Goal: Book appointment/travel/reservation

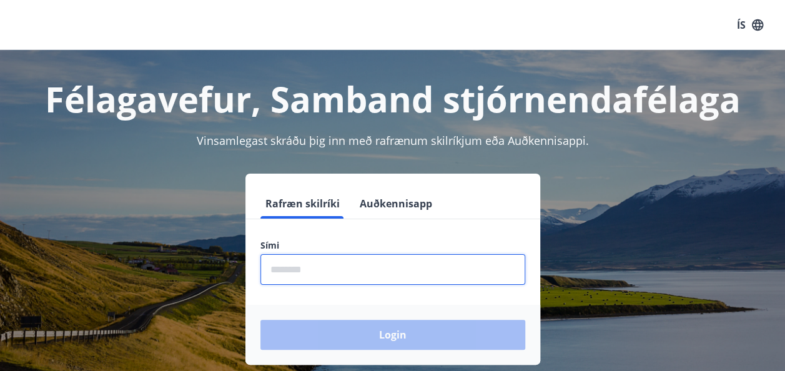
click at [394, 282] on input "phone" at bounding box center [393, 269] width 265 height 31
type input "********"
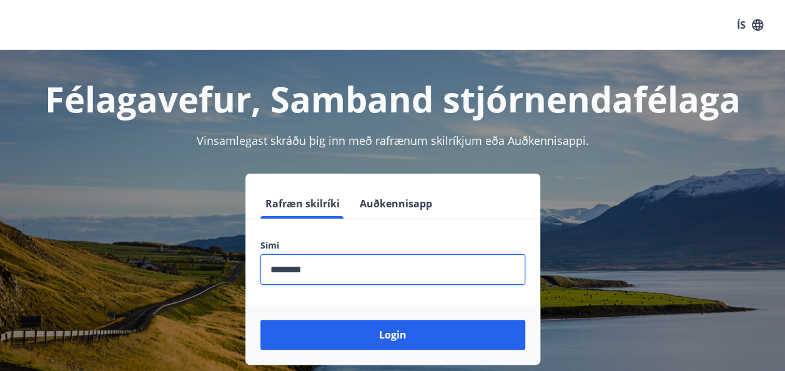
click at [261, 320] on button "Login" at bounding box center [393, 335] width 265 height 30
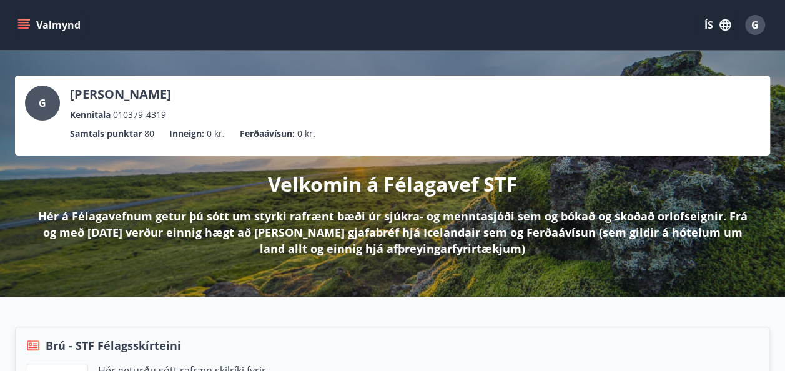
click at [28, 20] on icon "menu" at bounding box center [25, 19] width 14 height 1
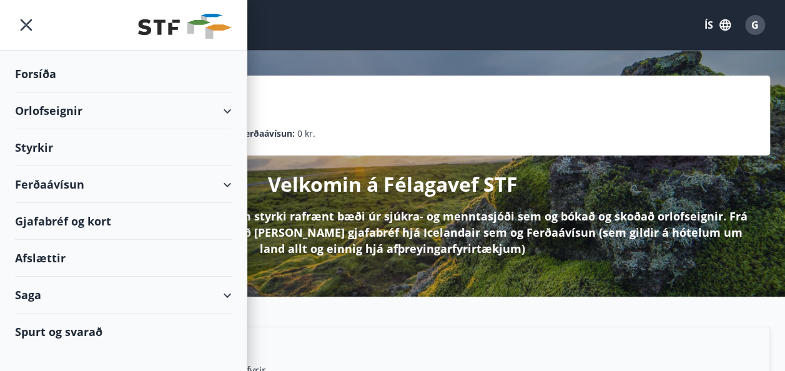
click at [215, 112] on div "Orlofseignir" at bounding box center [123, 110] width 217 height 37
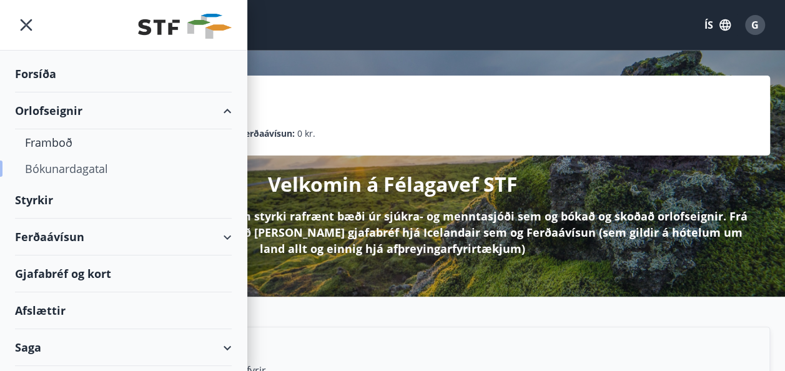
click at [87, 177] on div "Bókunardagatal" at bounding box center [123, 169] width 197 height 26
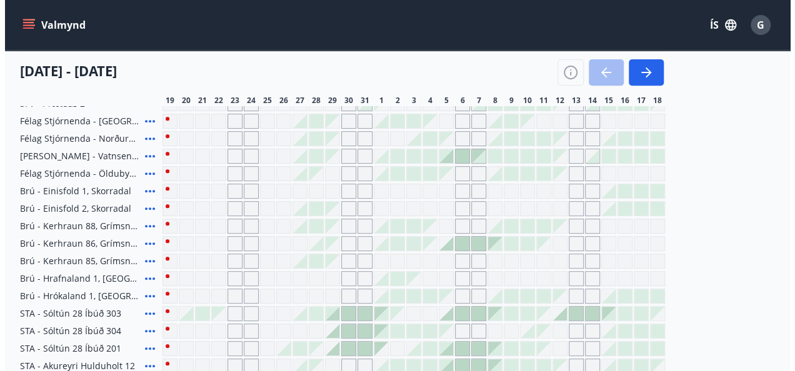
scroll to position [219, 0]
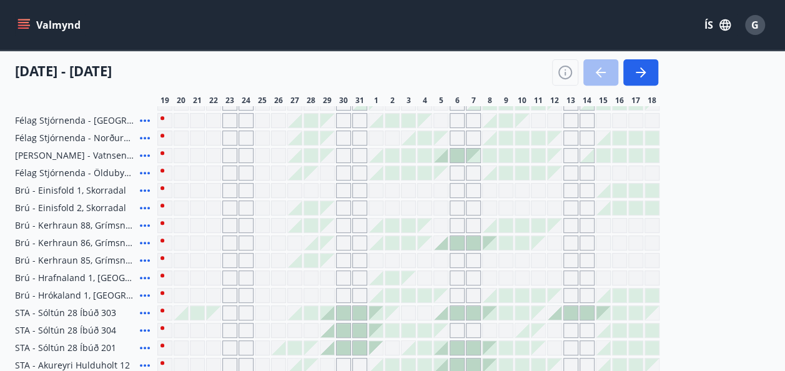
click at [146, 187] on icon at bounding box center [144, 190] width 15 height 15
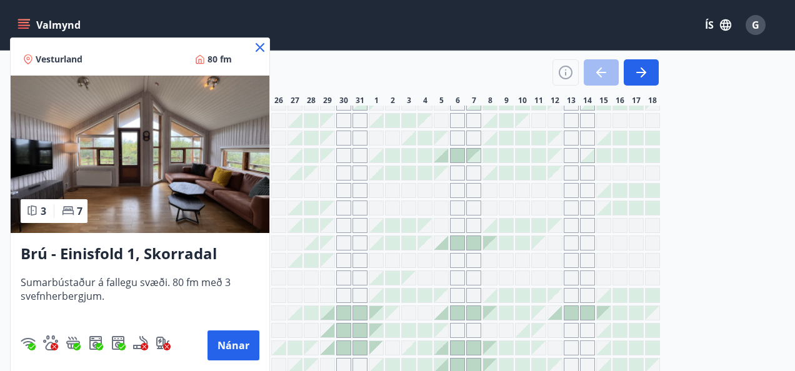
click at [265, 44] on icon at bounding box center [259, 47] width 15 height 15
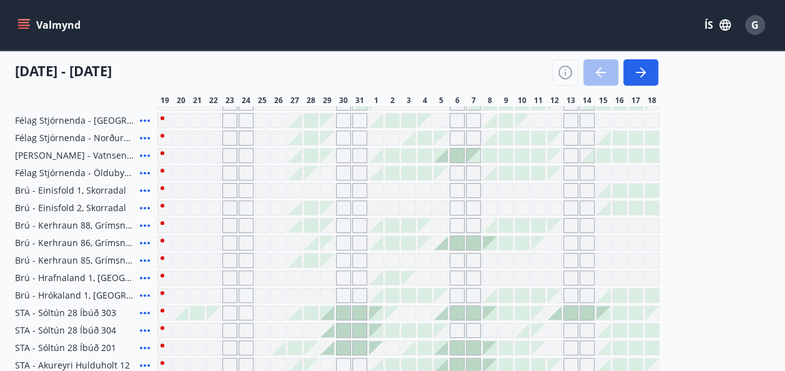
click at [259, 49] on div "Valmynd ÍS G" at bounding box center [392, 25] width 785 height 50
click at [144, 211] on icon at bounding box center [144, 208] width 15 height 15
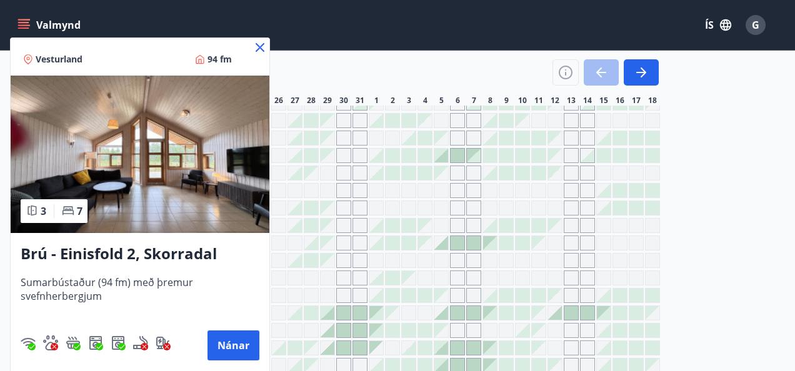
click at [252, 52] on div "Vesturland 94 fm" at bounding box center [140, 56] width 259 height 37
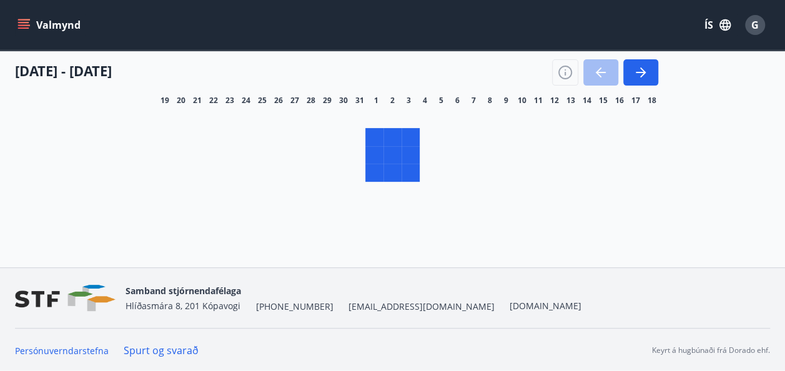
scroll to position [169, 0]
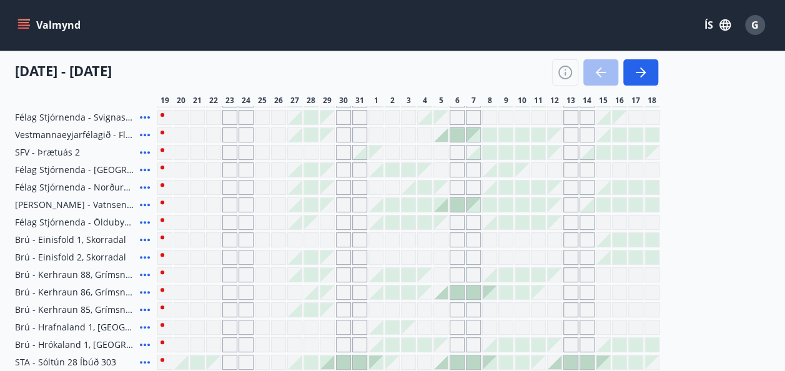
click at [409, 257] on div "Gráir dagar eru ekki bókanlegir" at bounding box center [408, 257] width 15 height 15
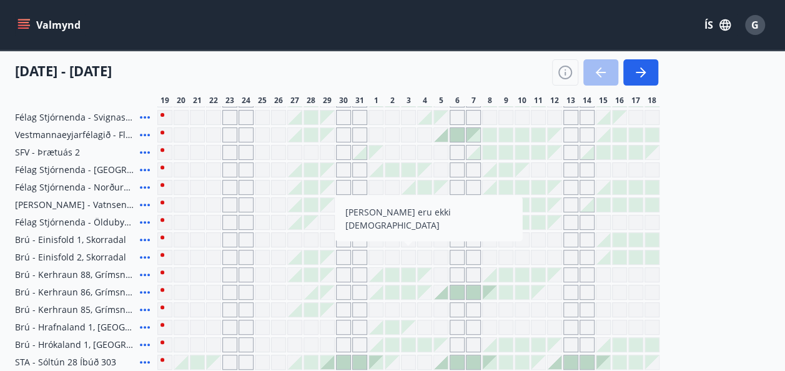
click at [406, 169] on div at bounding box center [409, 170] width 14 height 14
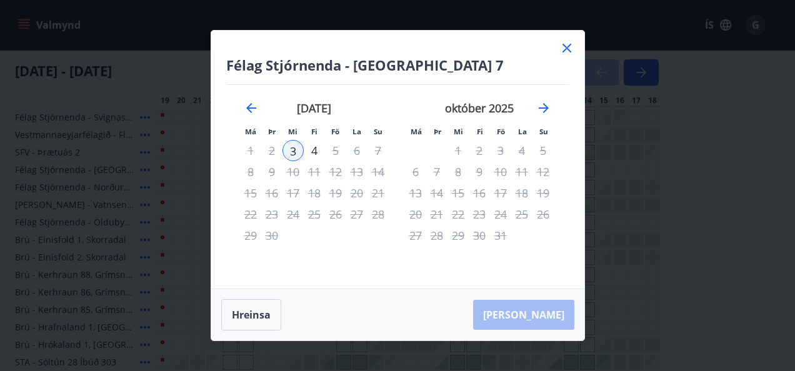
click at [569, 42] on icon at bounding box center [566, 48] width 15 height 15
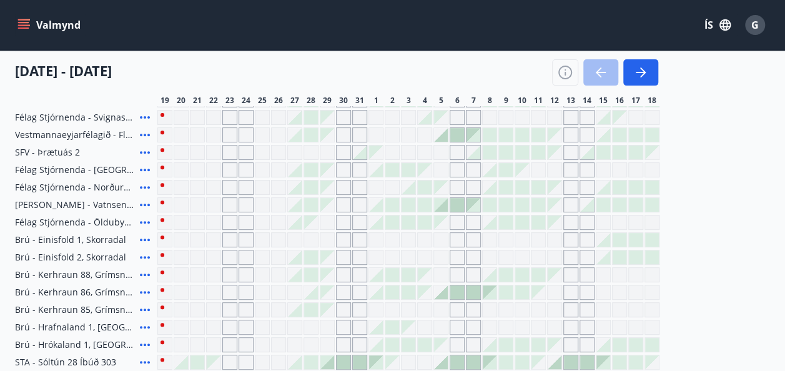
click at [145, 185] on icon at bounding box center [144, 187] width 15 height 15
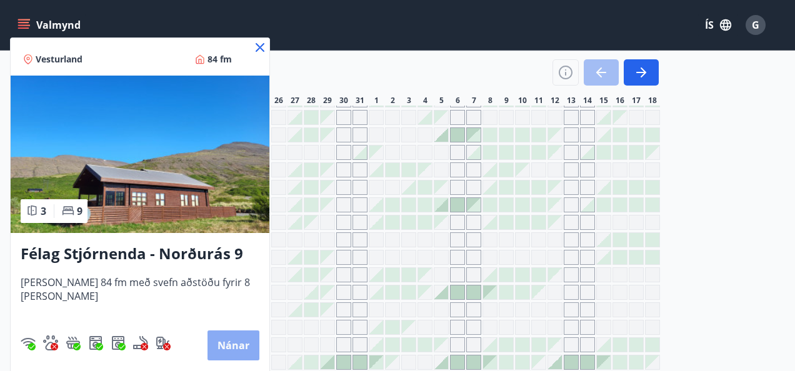
click at [216, 332] on button "Nánar" at bounding box center [233, 346] width 52 height 30
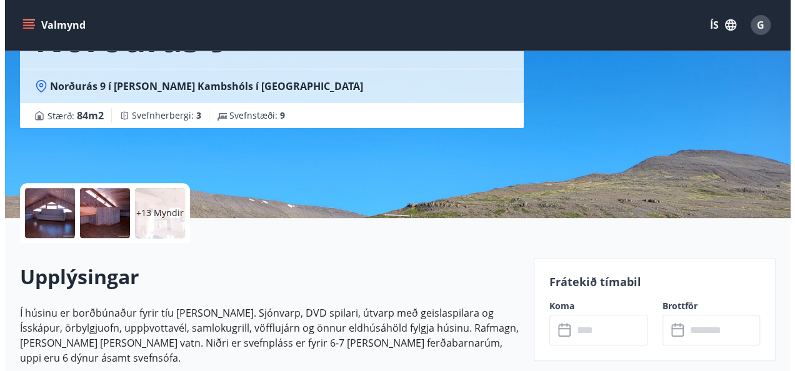
scroll to position [157, 0]
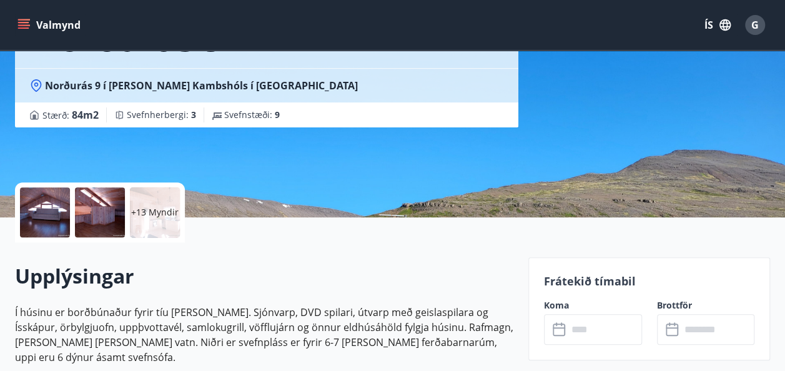
click at [160, 213] on p "+13 Myndir" at bounding box center [154, 212] width 47 height 12
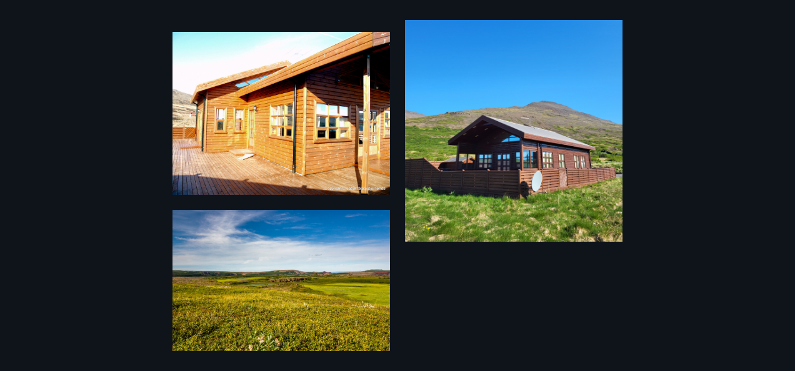
scroll to position [1597, 0]
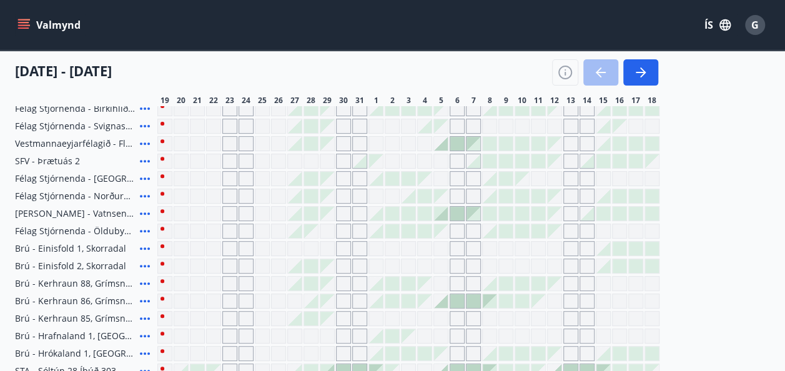
scroll to position [169, 0]
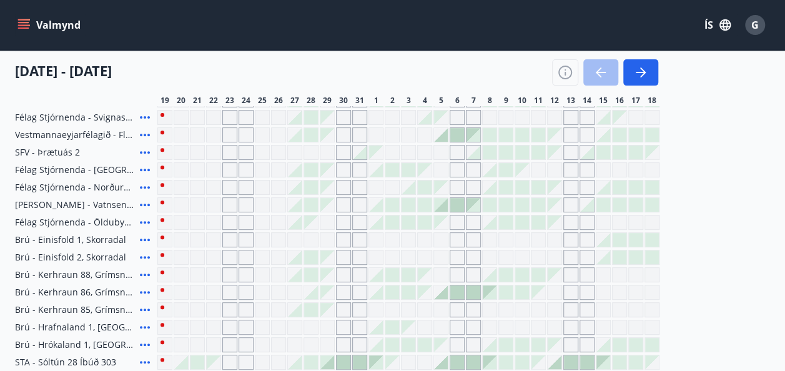
click at [66, 186] on span "Félag Stjórnenda - Norðurás 9" at bounding box center [75, 187] width 120 height 12
click at [144, 185] on icon at bounding box center [144, 187] width 15 height 15
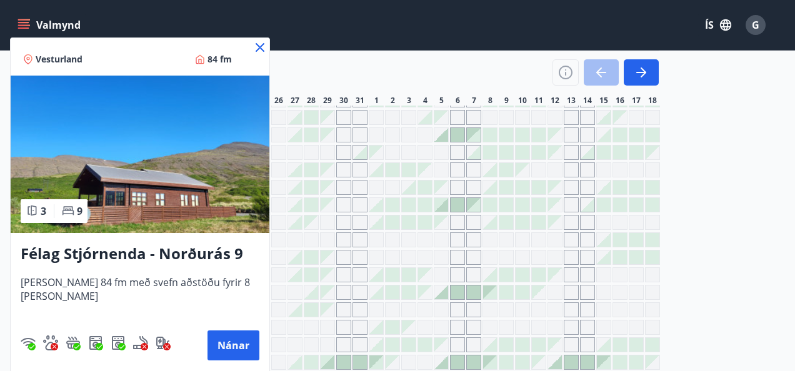
click at [186, 249] on h3 "Félag Stjórnenda - Norðurás 9" at bounding box center [140, 254] width 239 height 22
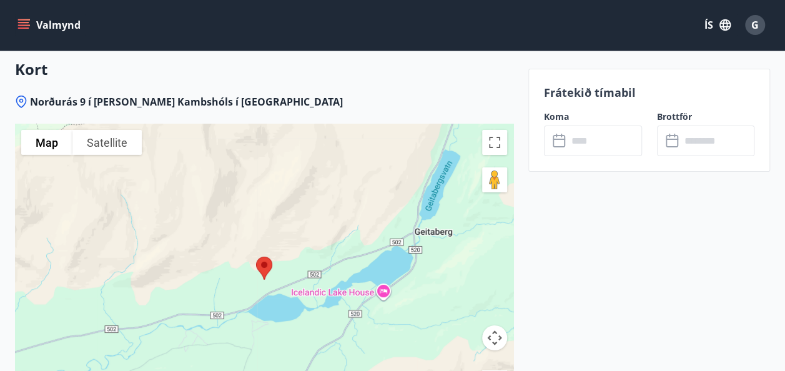
scroll to position [2005, 0]
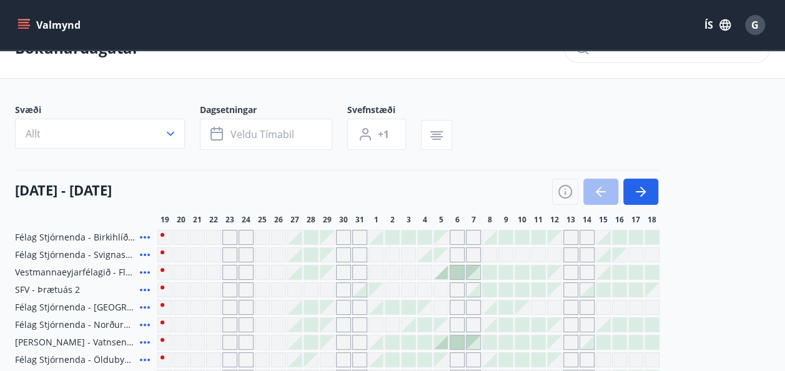
scroll to position [31, 0]
click at [656, 194] on button "button" at bounding box center [641, 193] width 35 height 26
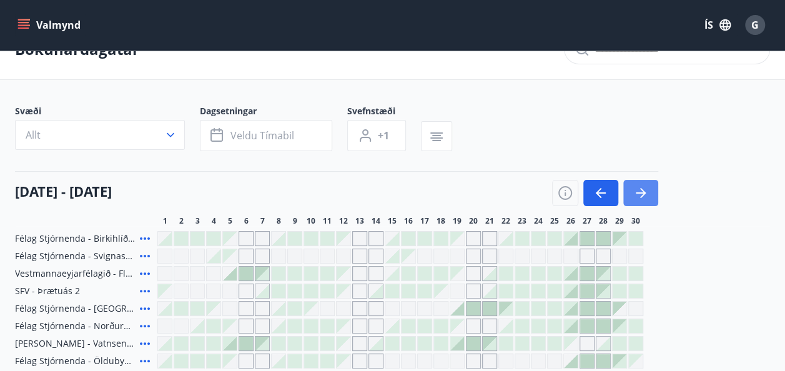
click at [649, 194] on button "button" at bounding box center [641, 193] width 35 height 26
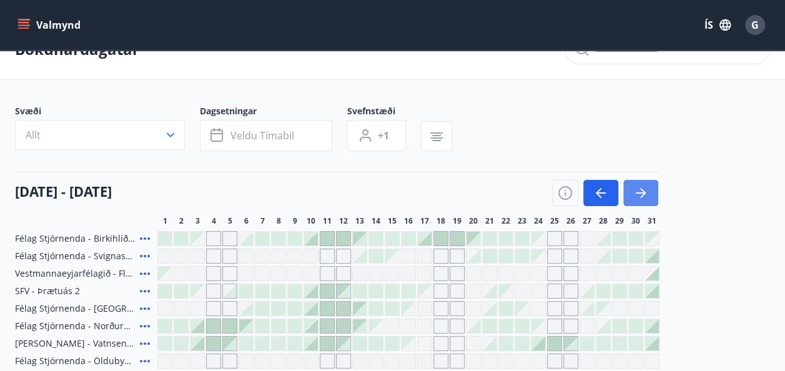
click at [649, 194] on button "button" at bounding box center [641, 193] width 35 height 26
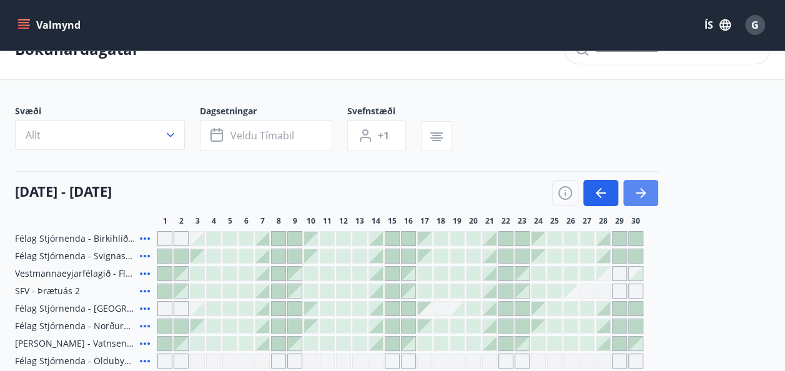
click at [649, 194] on button "button" at bounding box center [641, 193] width 35 height 26
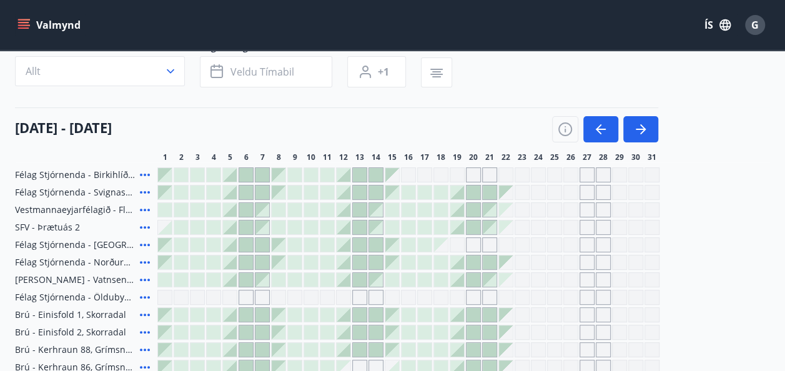
scroll to position [0, 0]
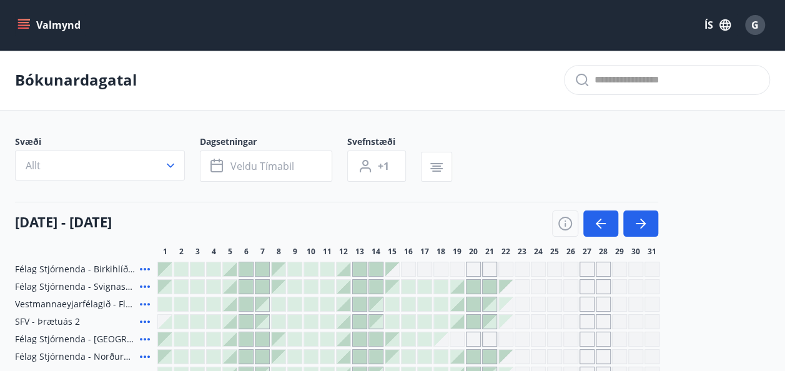
click at [26, 30] on icon "menu" at bounding box center [23, 25] width 12 height 12
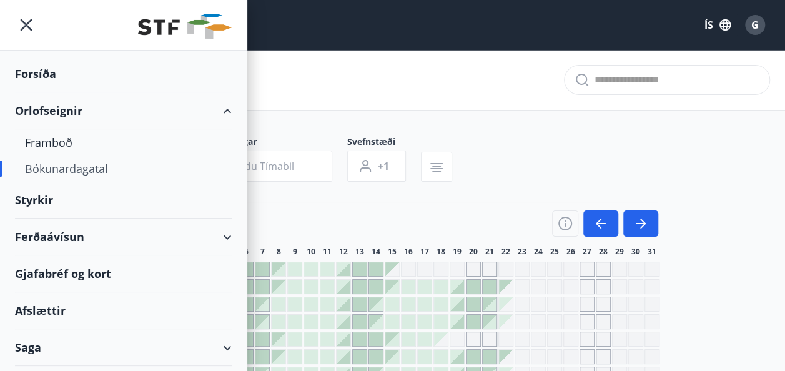
click at [27, 27] on icon "menu" at bounding box center [27, 25] width 12 height 12
